Goal: Transaction & Acquisition: Purchase product/service

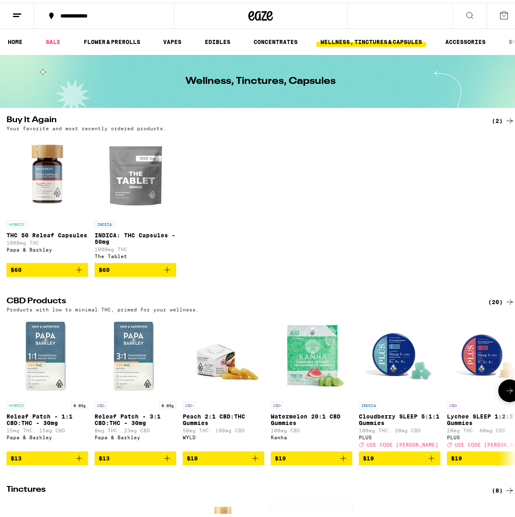
drag, startPoint x: 339, startPoint y: 424, endPoint x: 333, endPoint y: 423, distance: 6.2
drag, startPoint x: 333, startPoint y: 423, endPoint x: 282, endPoint y: 209, distance: 219.4
click at [282, 209] on div "HYBRID THC 50 Releaf Capsules 1000mg THC Papa & [PERSON_NAME] $60 INDICA INDICA…" at bounding box center [260, 203] width 521 height 142
click at [81, 272] on icon "Add to bag" at bounding box center [79, 267] width 10 height 10
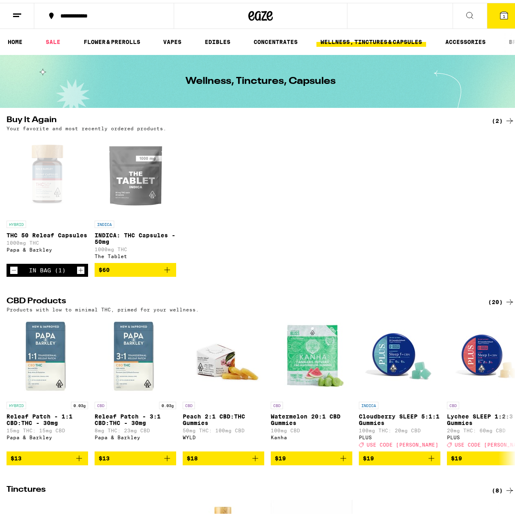
click at [81, 270] on icon "Increment" at bounding box center [81, 268] width 4 height 4
click at [164, 272] on icon "Add to bag" at bounding box center [167, 267] width 10 height 10
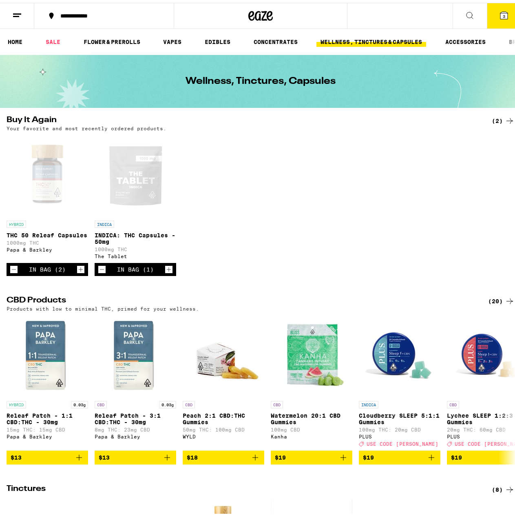
click at [164, 272] on div "In Bag (1)" at bounding box center [135, 266] width 81 height 13
click at [171, 272] on icon "Increment" at bounding box center [168, 267] width 7 height 10
click at [227, 45] on ul "HOME SALE FLOWER & PREROLLS VAPES EDIBLES CONCENTRATES WELLNESS, TINCTURES & CA…" at bounding box center [260, 39] width 521 height 26
click at [222, 40] on link "EDIBLES" at bounding box center [217, 39] width 34 height 10
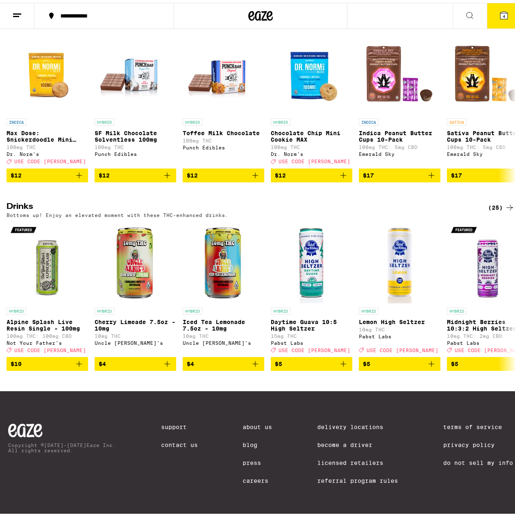
scroll to position [314, 0]
click at [504, 289] on icon at bounding box center [509, 294] width 10 height 10
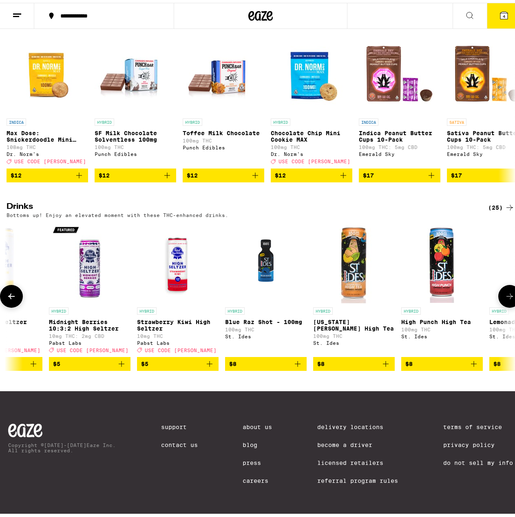
scroll to position [0, 413]
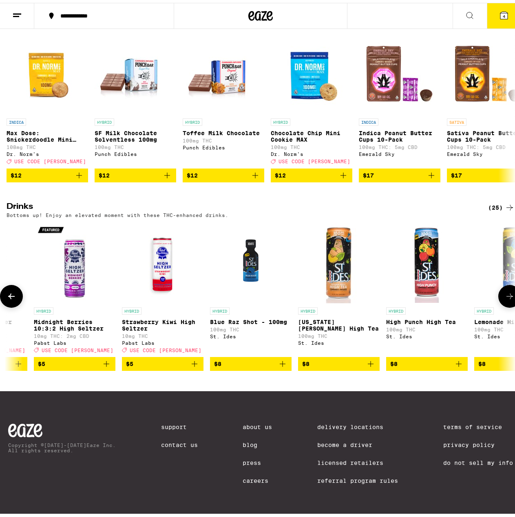
click at [504, 290] on icon at bounding box center [509, 294] width 10 height 10
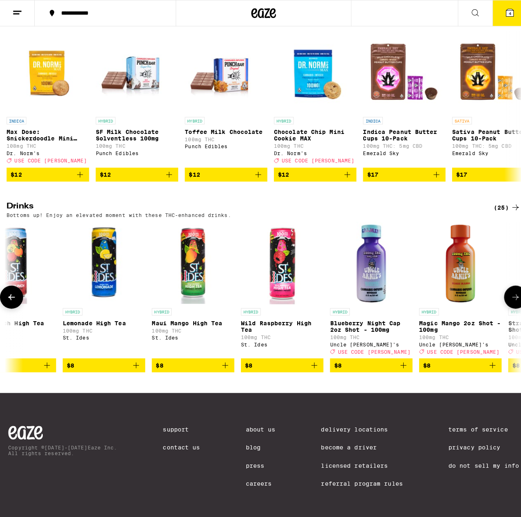
scroll to position [0, 825]
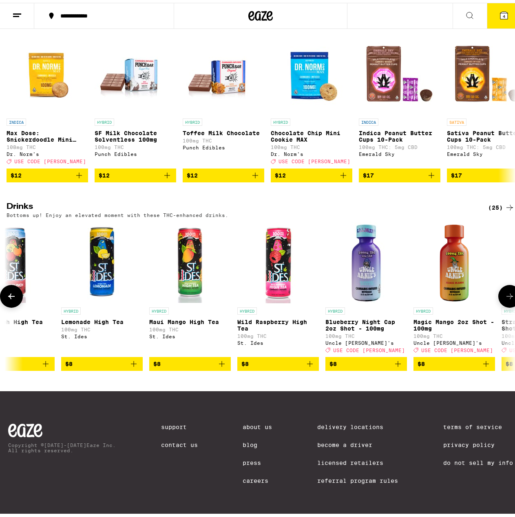
click at [486, 294] on link "HYBRID Magic Mango 2oz Shot - 100mg 100mg THC Uncle [PERSON_NAME]'s Deal Create…" at bounding box center [453, 286] width 81 height 135
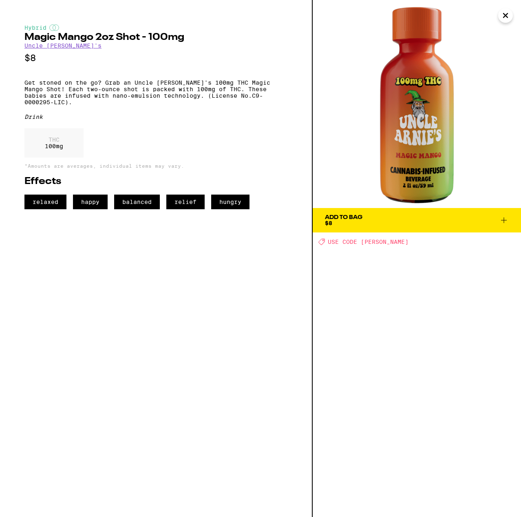
click at [508, 14] on icon "Close" at bounding box center [505, 15] width 10 height 12
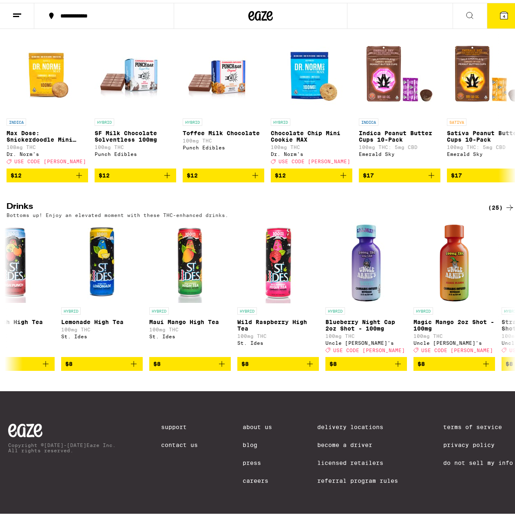
click at [499, 18] on button "4" at bounding box center [503, 12] width 34 height 25
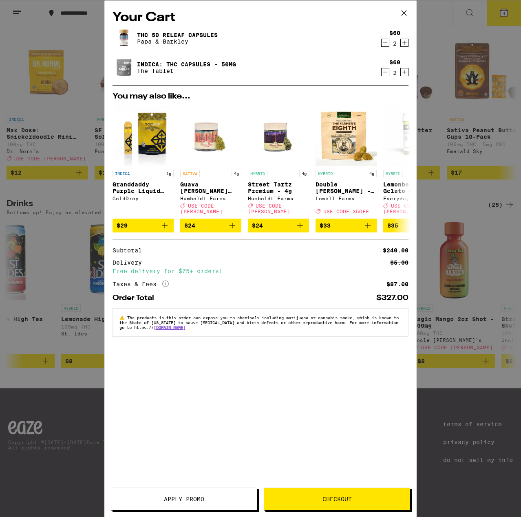
click at [349, 501] on span "Checkout" at bounding box center [336, 500] width 29 height 6
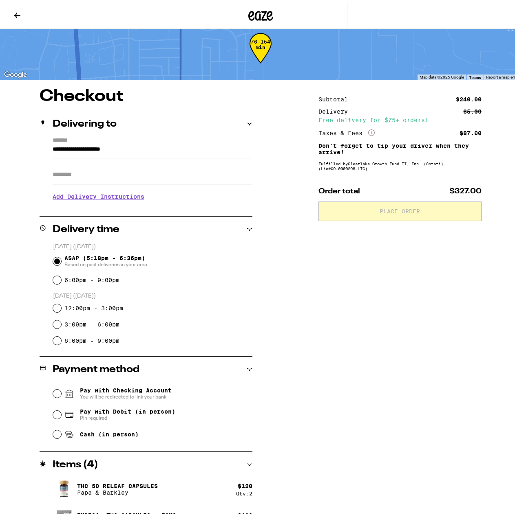
scroll to position [30, 0]
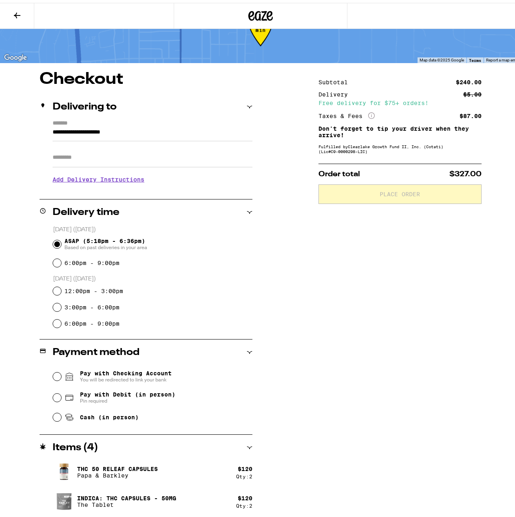
click at [99, 397] on span "Pin required" at bounding box center [127, 398] width 95 height 7
click at [61, 397] on input "Pay with Debit (in person) Pin required" at bounding box center [57, 395] width 8 height 8
radio input "true"
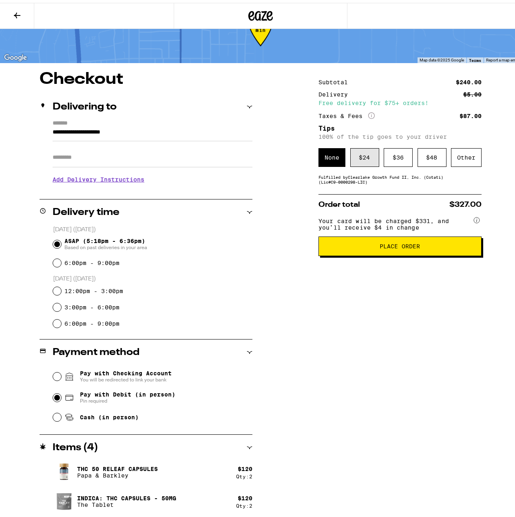
click at [354, 154] on div "$ 24" at bounding box center [364, 154] width 29 height 19
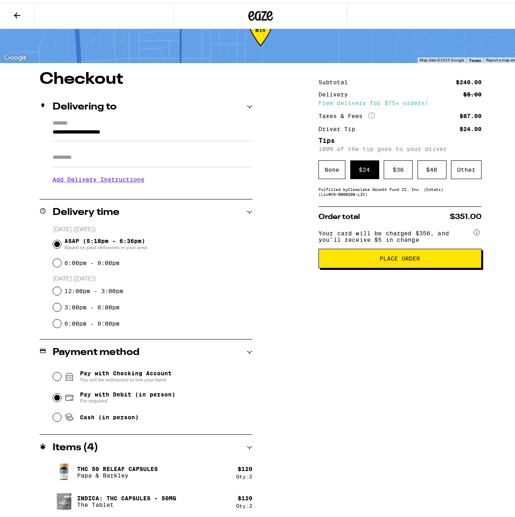
click at [354, 264] on button "Place Order" at bounding box center [399, 256] width 163 height 20
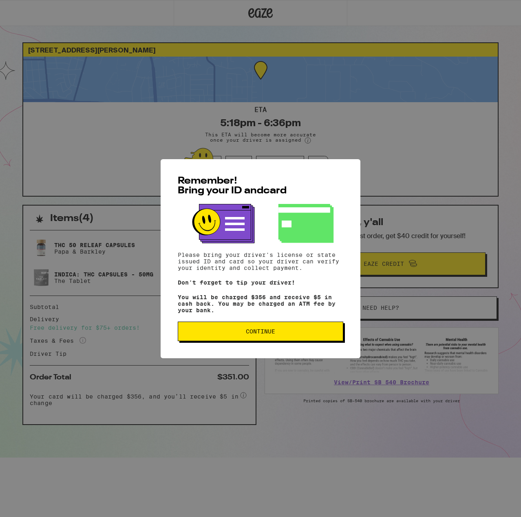
click at [292, 341] on button "Continue" at bounding box center [260, 332] width 165 height 20
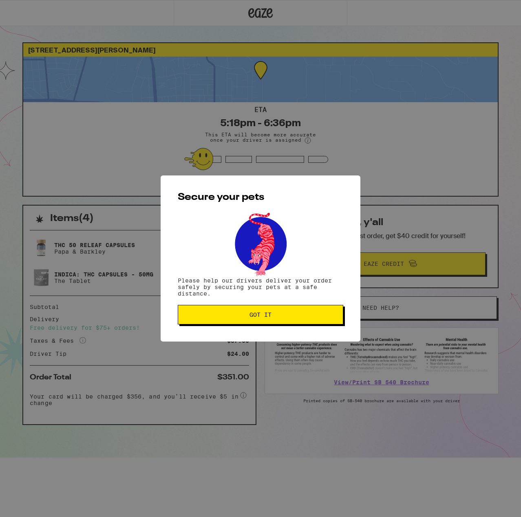
click at [287, 318] on span "Got it" at bounding box center [261, 315] width 152 height 6
